Goal: Transaction & Acquisition: Book appointment/travel/reservation

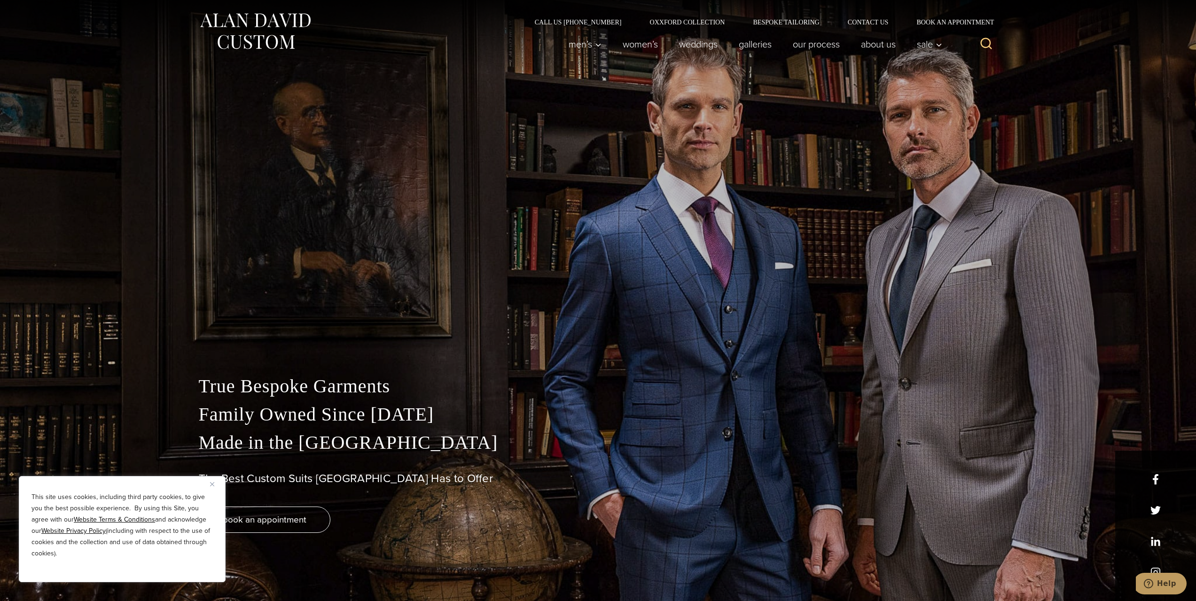
click at [213, 485] on img "Close" at bounding box center [212, 484] width 4 height 4
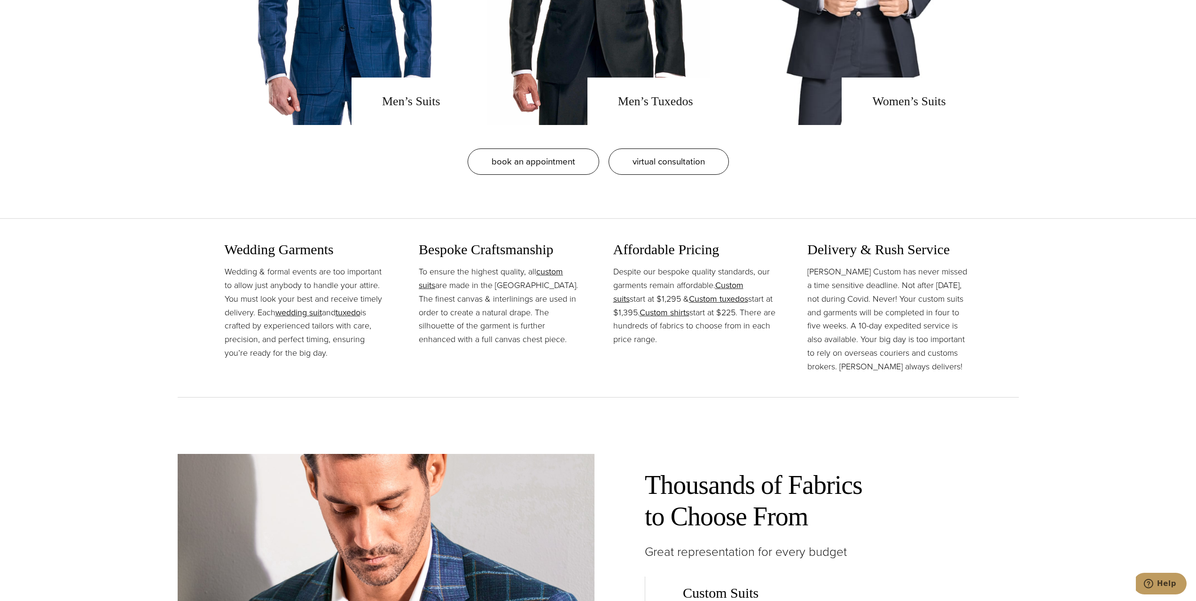
scroll to position [752, 0]
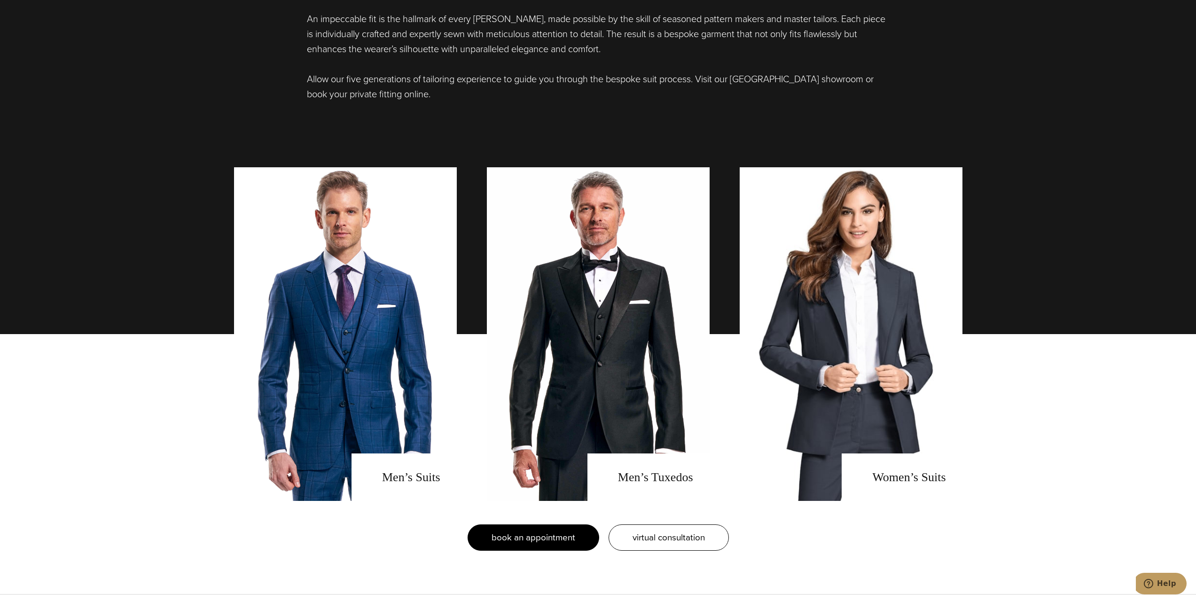
click at [561, 537] on span "book an appointment" at bounding box center [533, 537] width 84 height 14
